Goal: Communication & Community: Answer question/provide support

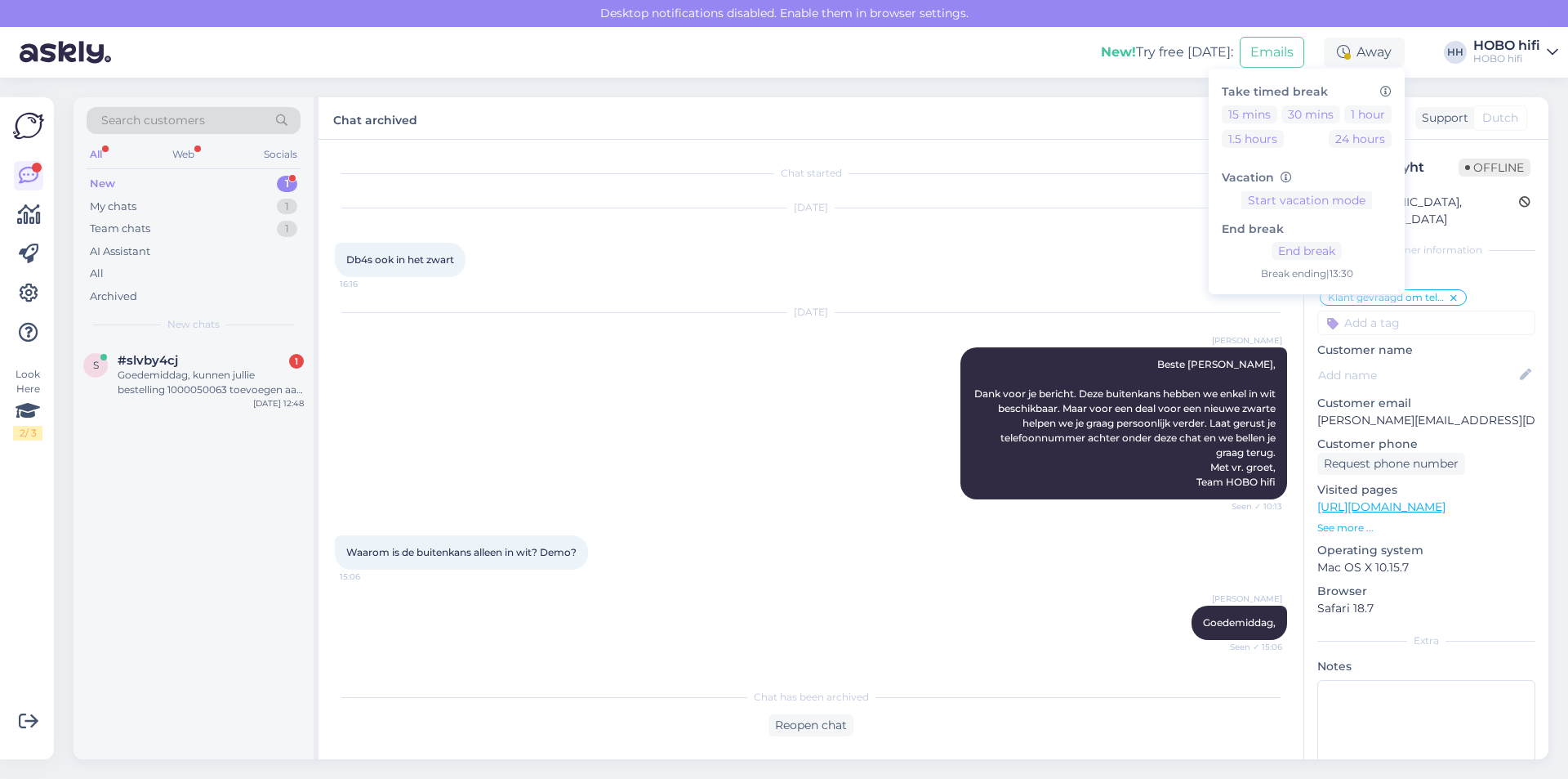
scroll to position [267, 0]
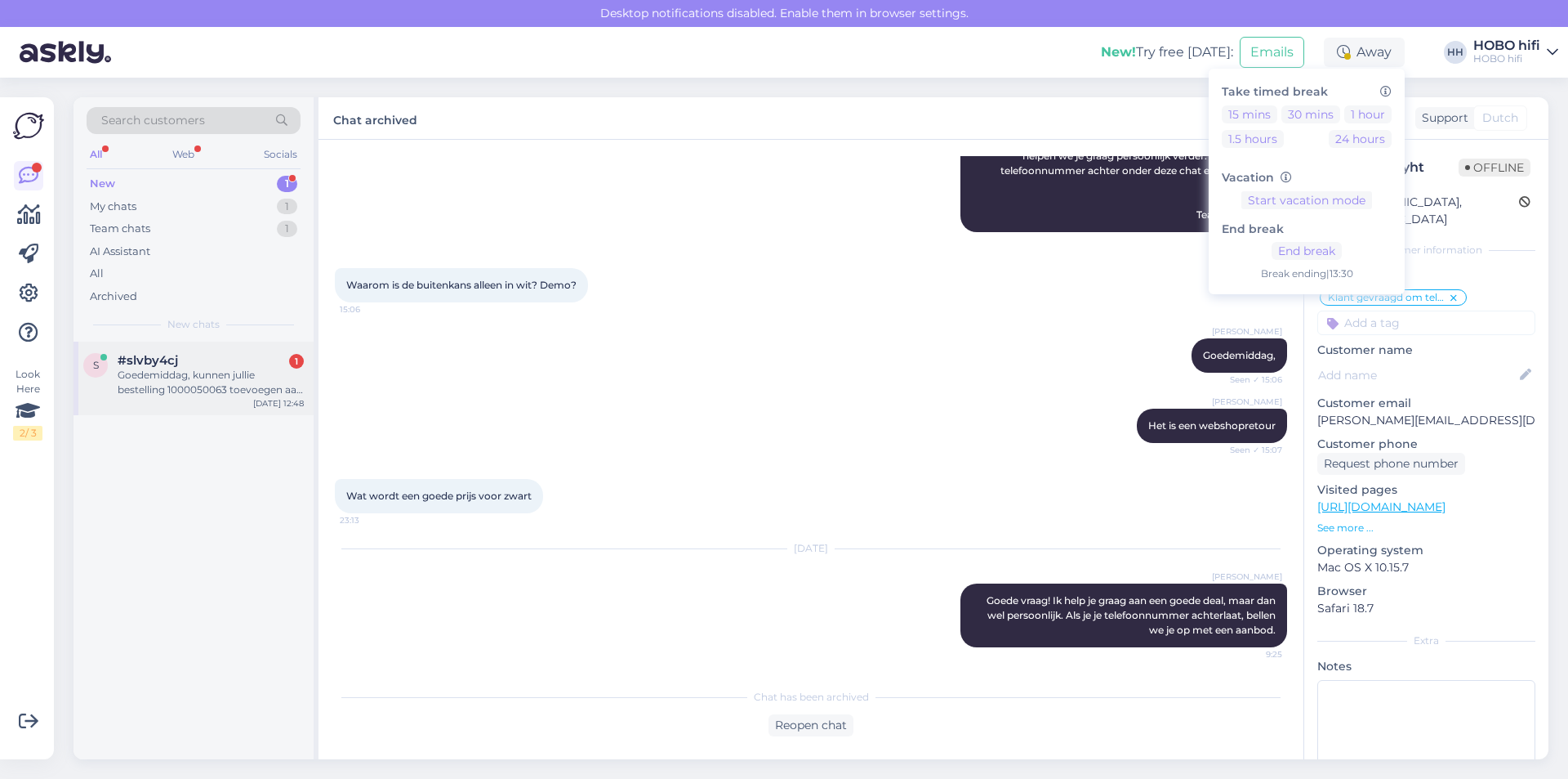
click at [262, 380] on div "Goedemiddag, kunnen jullie bestelling 1000050063 toevoegen aan mijn account ([E…" at bounding box center [210, 383] width 187 height 30
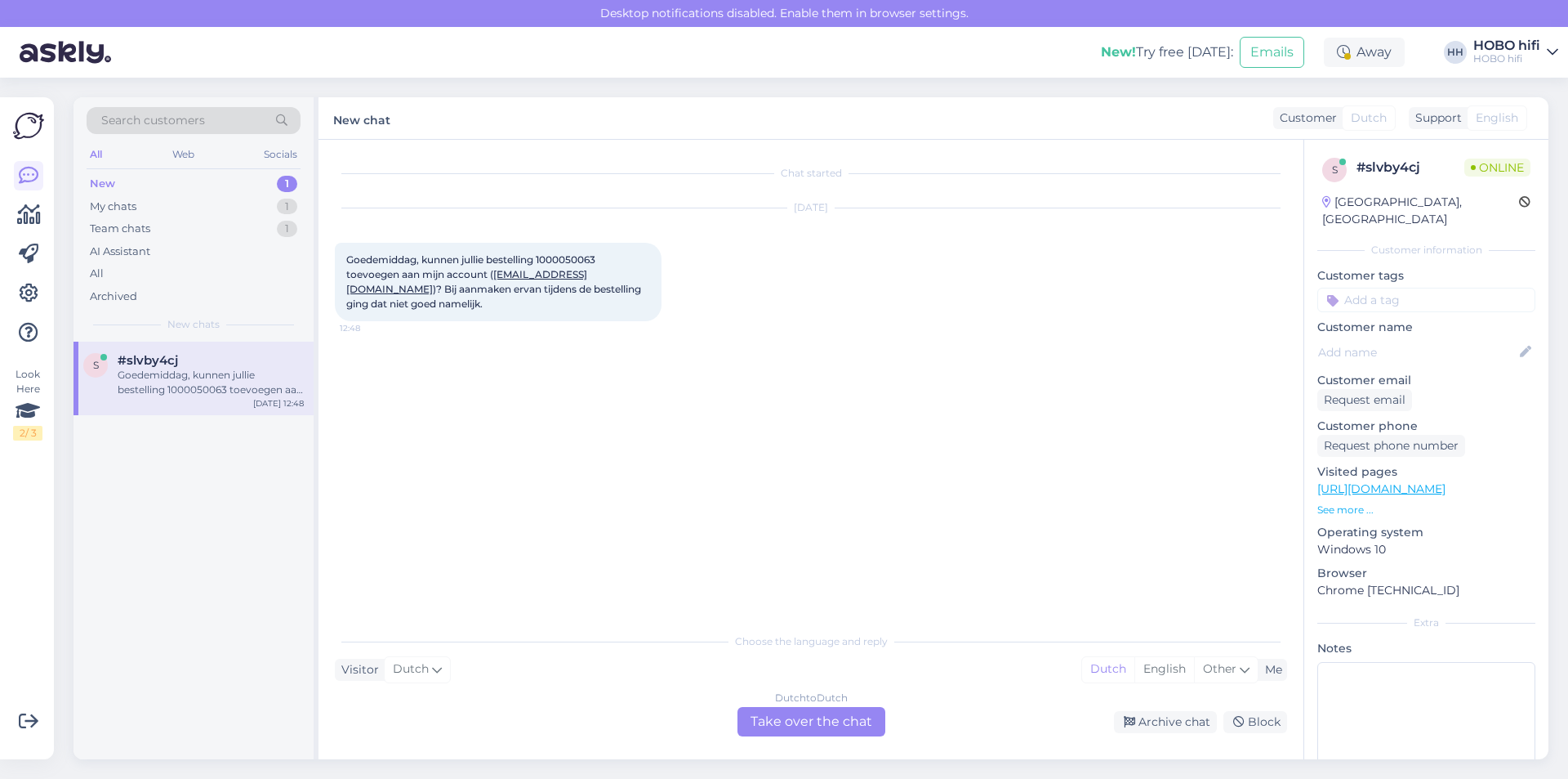
scroll to position [0, 0]
click at [826, 713] on div "Dutch to Dutch Take over the chat" at bounding box center [812, 722] width 148 height 30
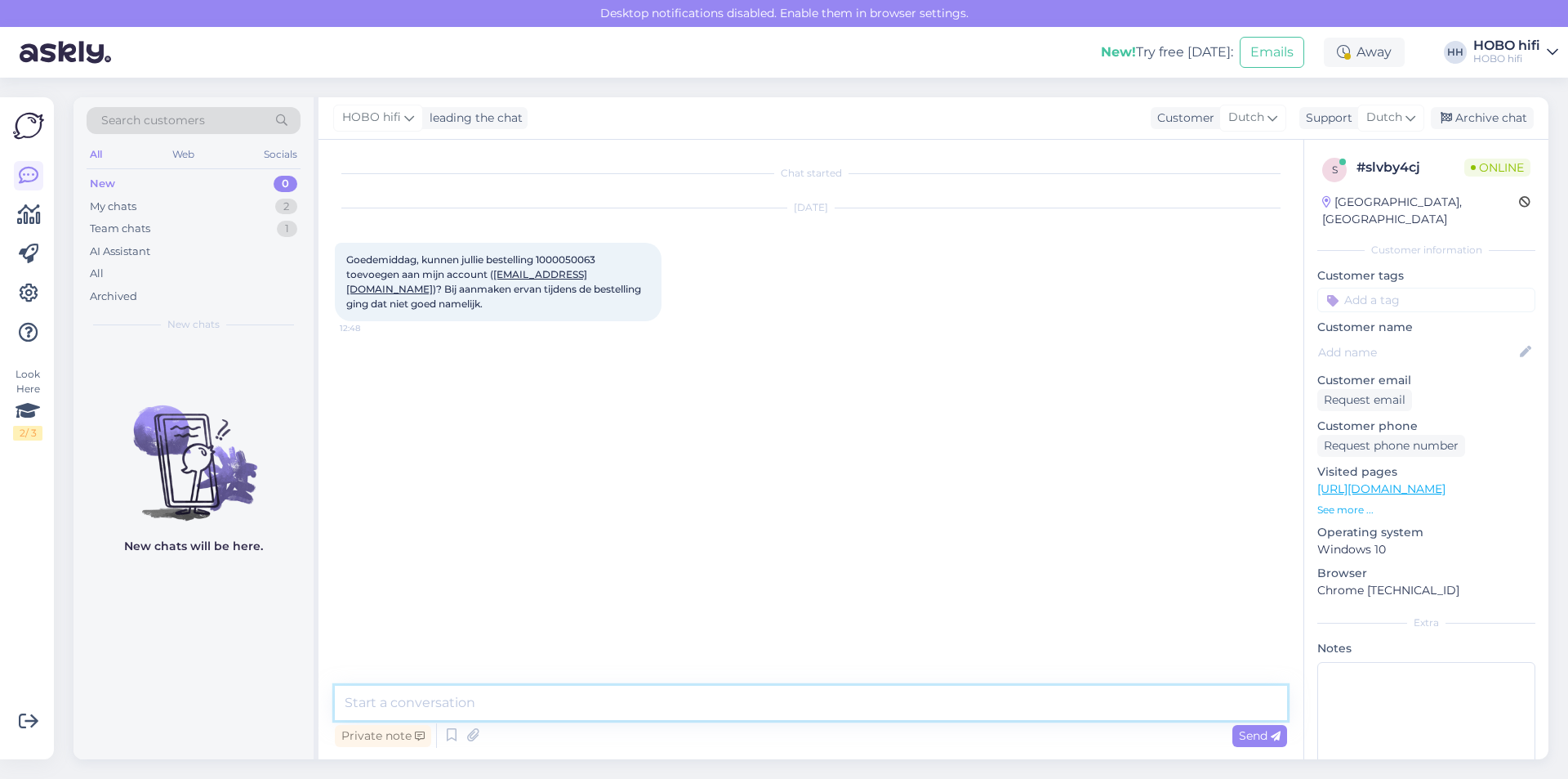
click at [499, 711] on textarea at bounding box center [811, 703] width 952 height 35
type textarea "B"
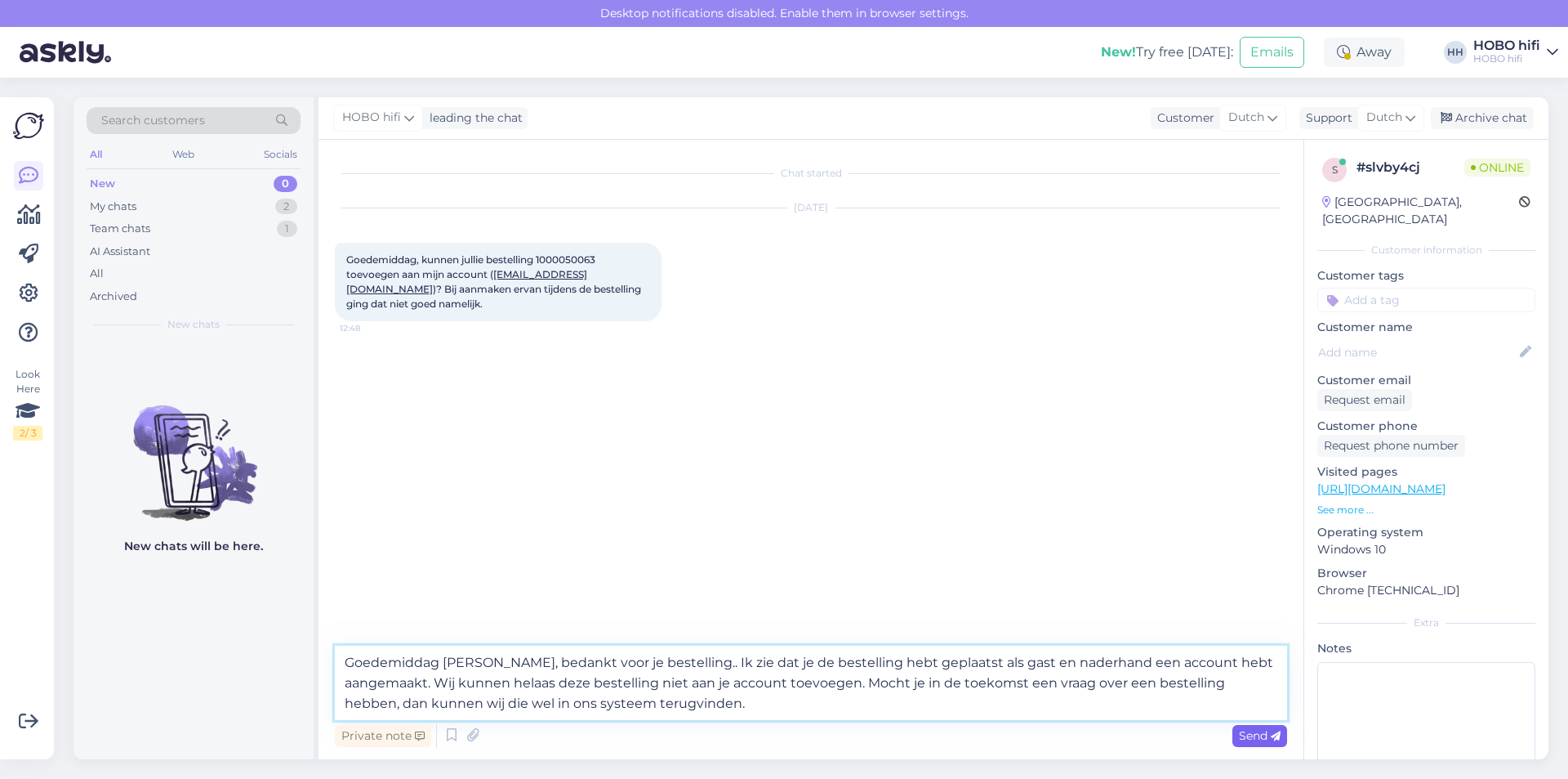
type textarea "Goedemiddag [PERSON_NAME], bedankt voor je bestelling.. Ik zie dat je de bestel…"
click at [1265, 732] on span "Send" at bounding box center [1260, 736] width 41 height 15
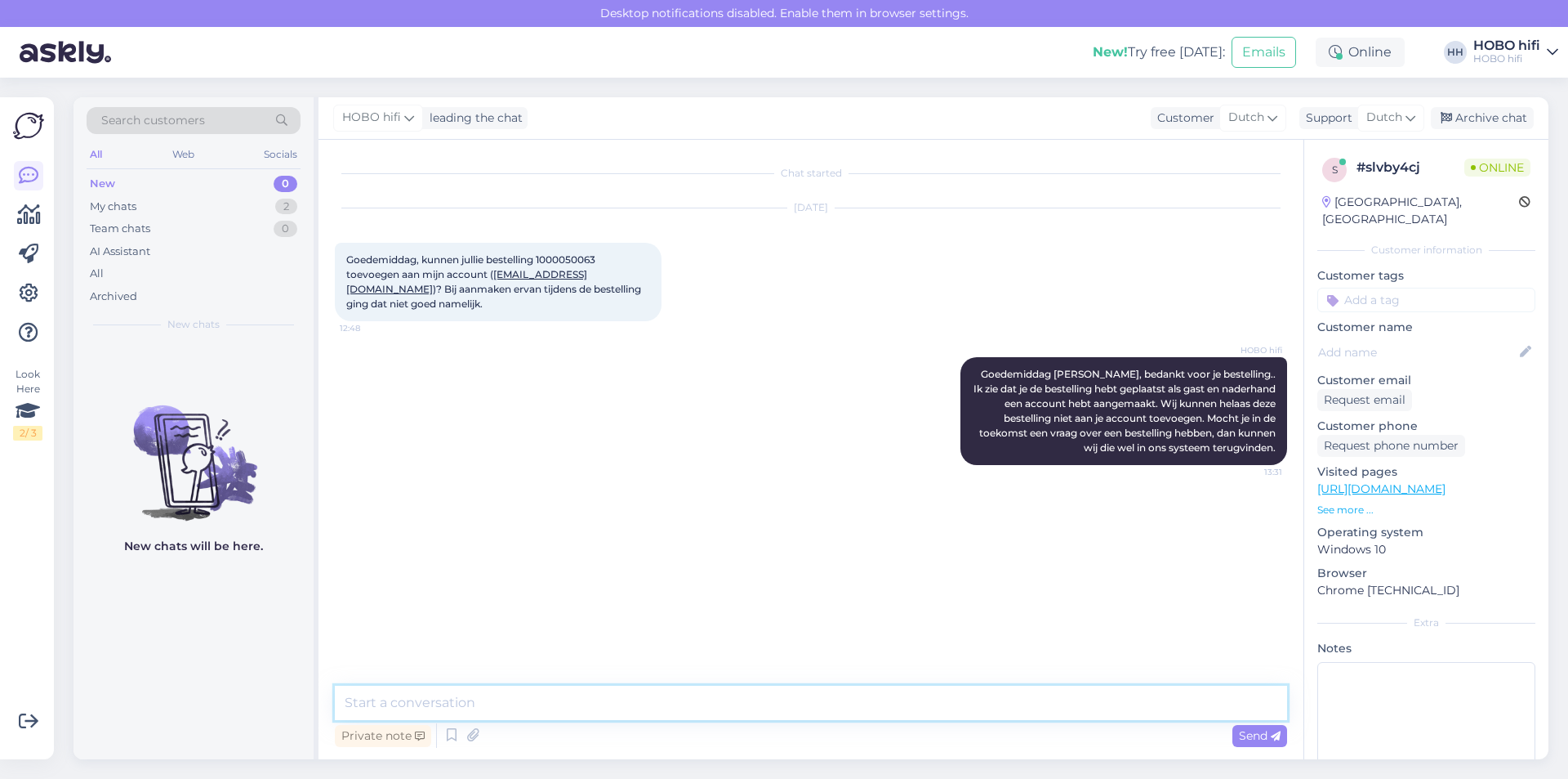
click at [507, 712] on textarea at bounding box center [811, 703] width 952 height 35
type textarea "Kan ik verder nog iets voor je betekenen?"
click at [1244, 732] on span "Send" at bounding box center [1260, 736] width 41 height 15
click at [131, 208] on div "My chats" at bounding box center [113, 207] width 46 height 17
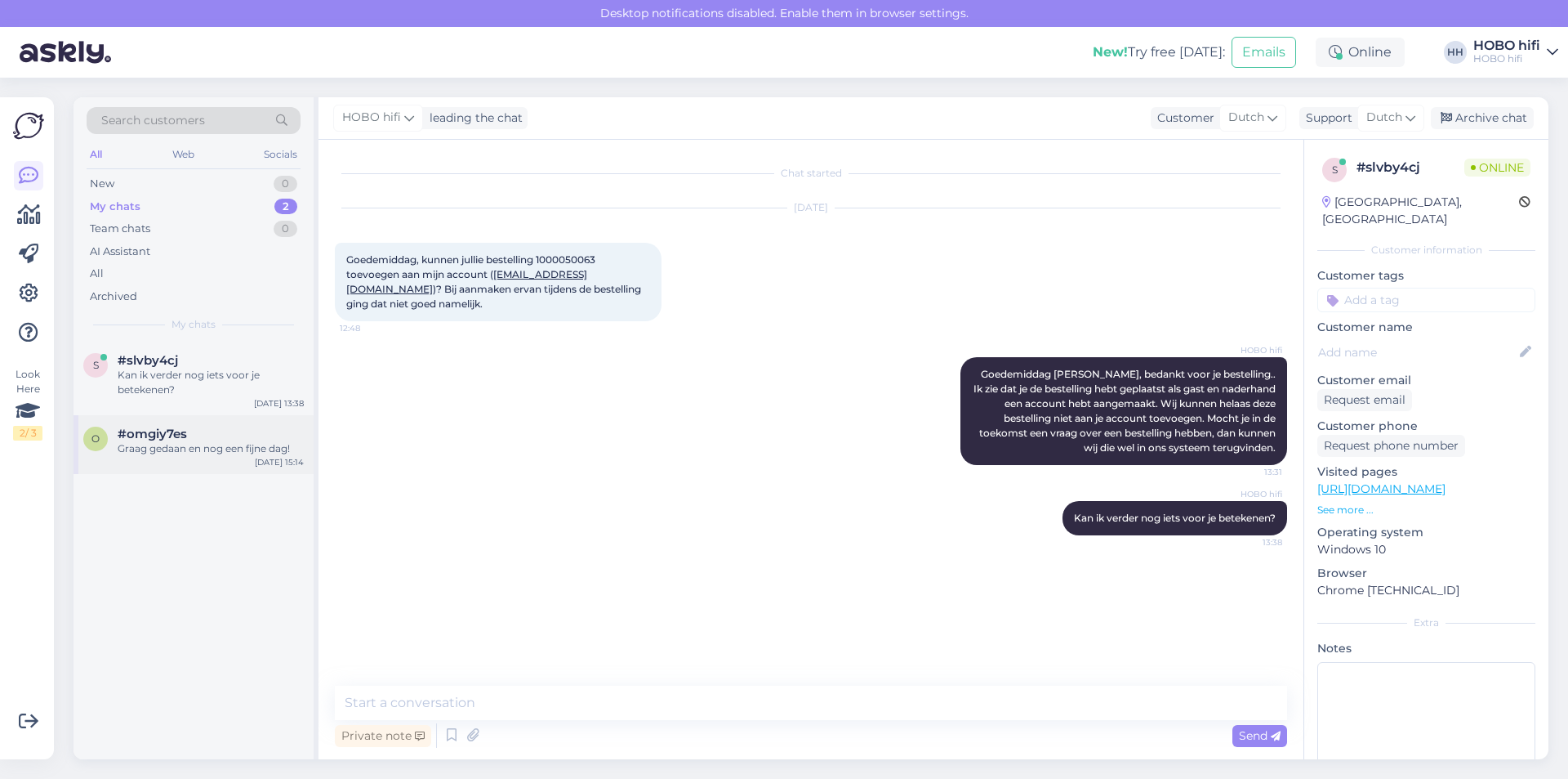
click at [149, 436] on span "#omgiy7es" at bounding box center [152, 434] width 69 height 15
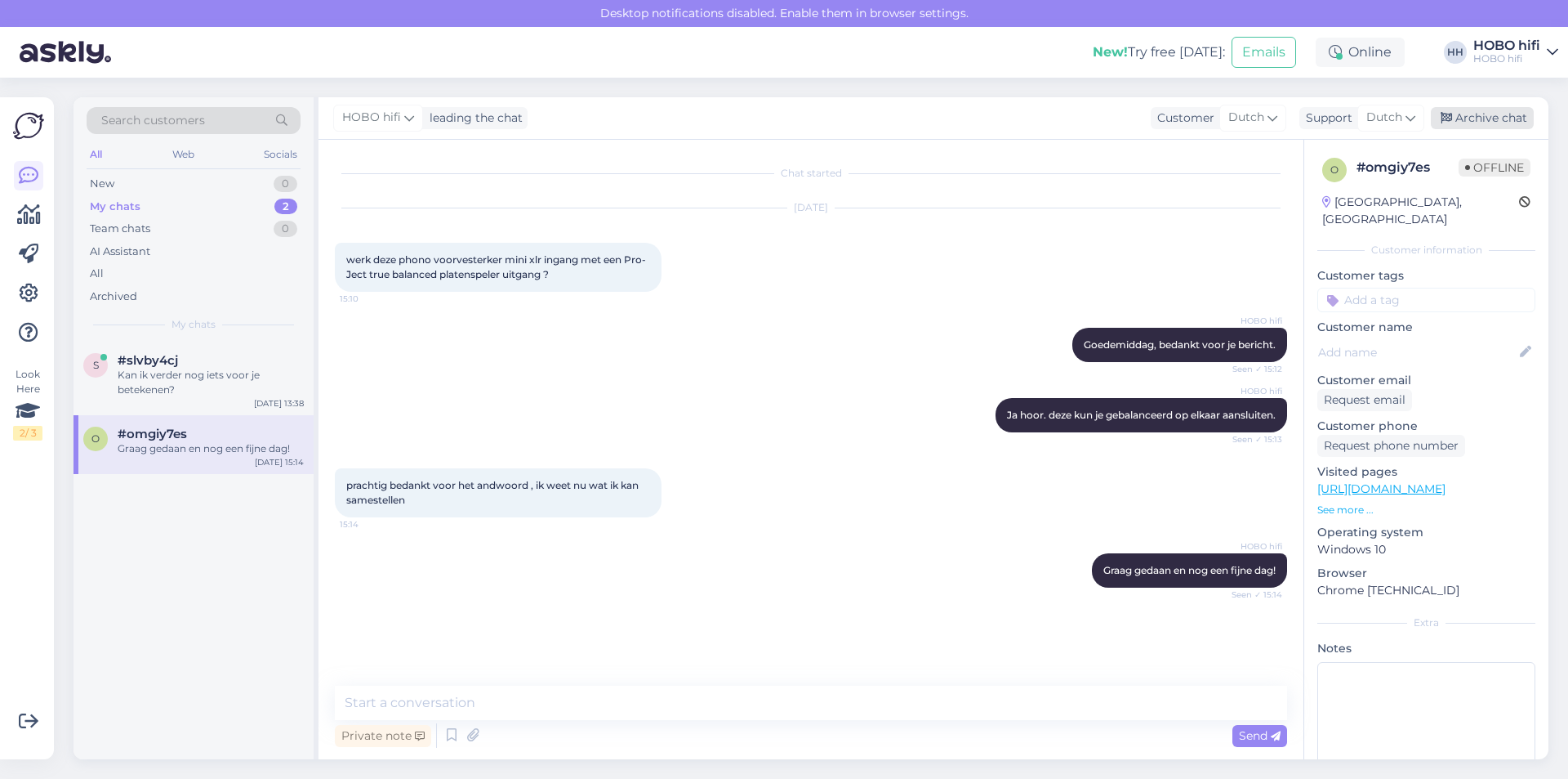
click at [1466, 123] on div "Archive chat" at bounding box center [1483, 118] width 103 height 22
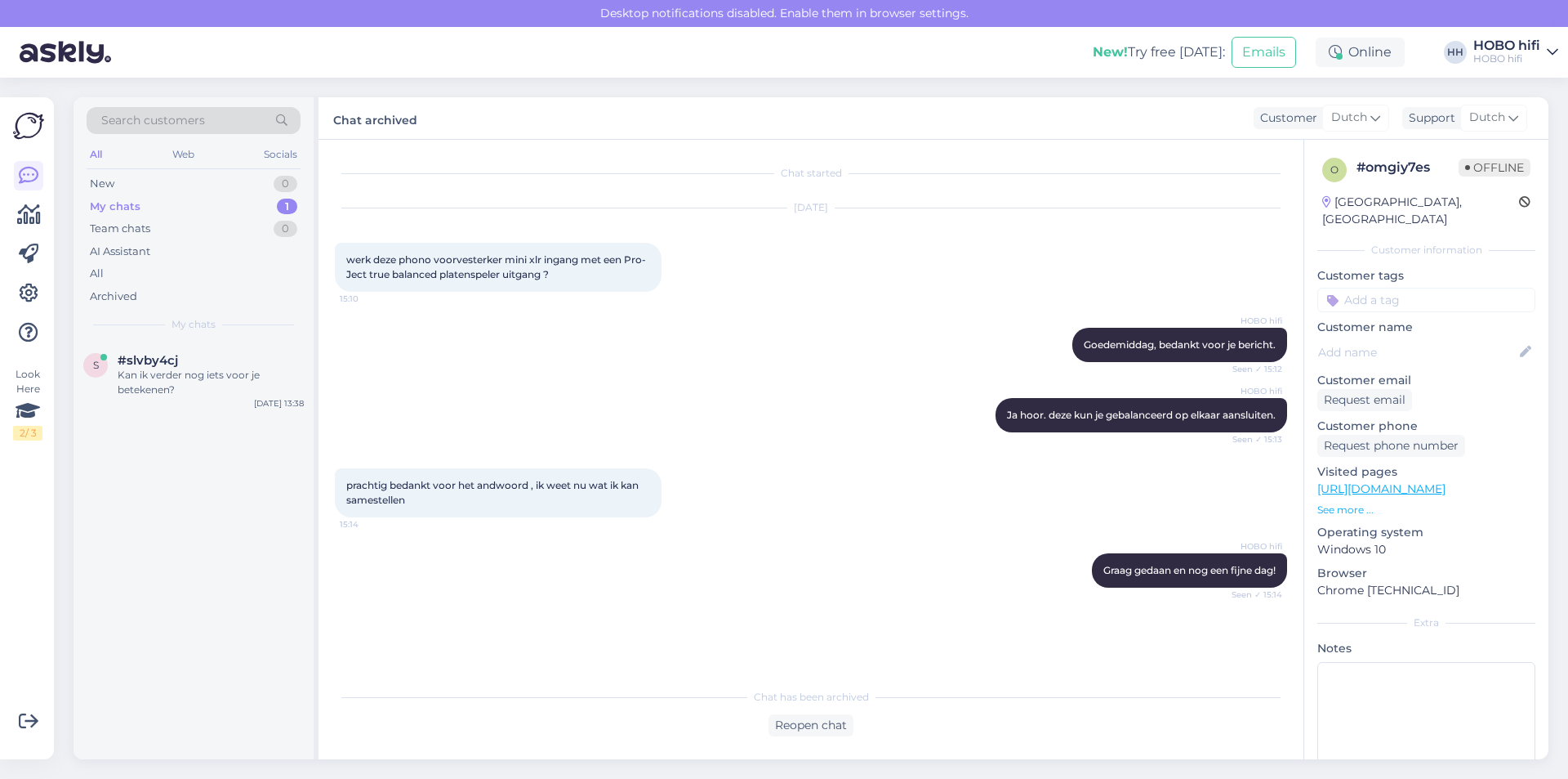
click at [122, 206] on div "My chats" at bounding box center [115, 207] width 50 height 17
click at [157, 369] on div "Kan ik verder nog iets voor je betekenen?" at bounding box center [210, 383] width 187 height 30
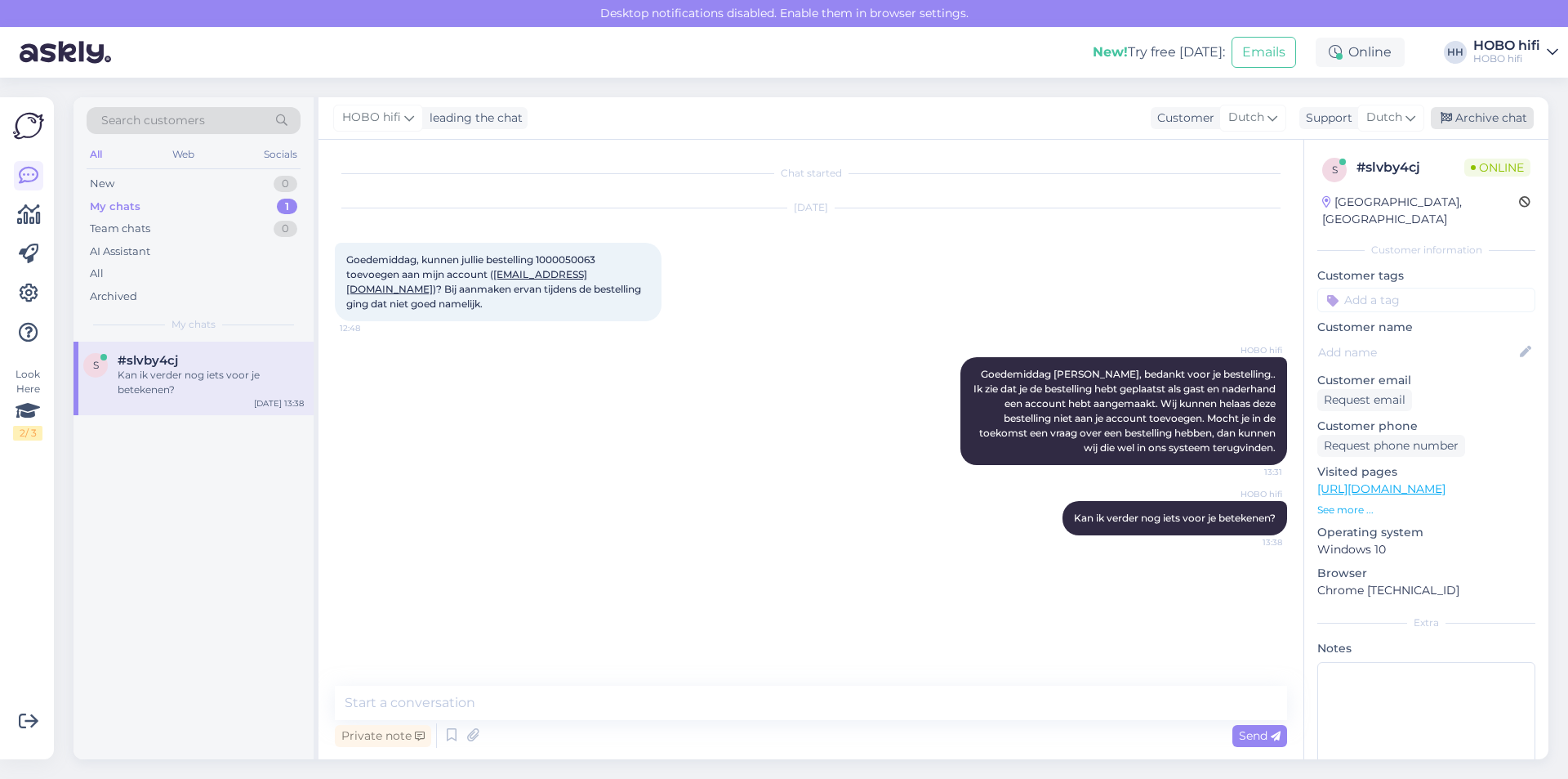
click at [1492, 118] on div "Archive chat" at bounding box center [1483, 118] width 103 height 22
